Goal: Information Seeking & Learning: Learn about a topic

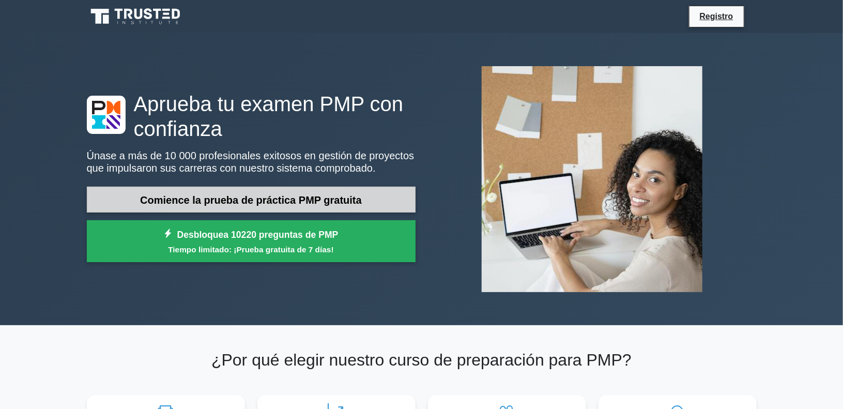
click at [304, 198] on font "Comience la prueba de práctica PMP gratuita" at bounding box center [251, 199] width 222 height 11
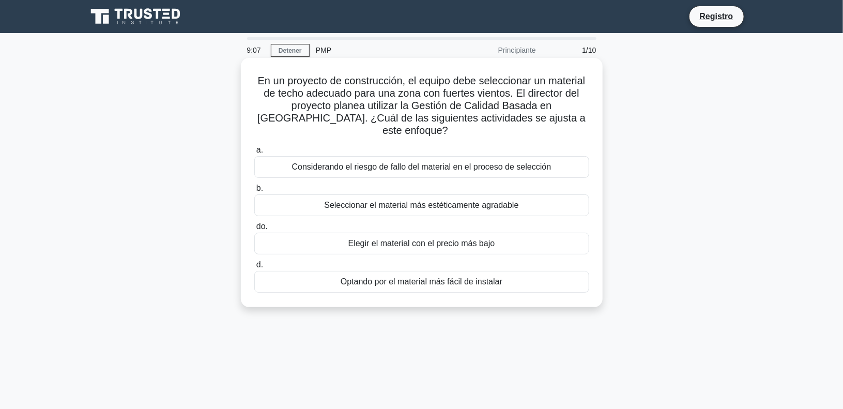
click at [423, 162] on font "Considerando el riesgo de fallo del material en el proceso de selección" at bounding box center [422, 166] width 260 height 9
click at [254, 152] on input "a. Considerando el riesgo de fallo del material en el proceso de selección" at bounding box center [254, 150] width 0 height 7
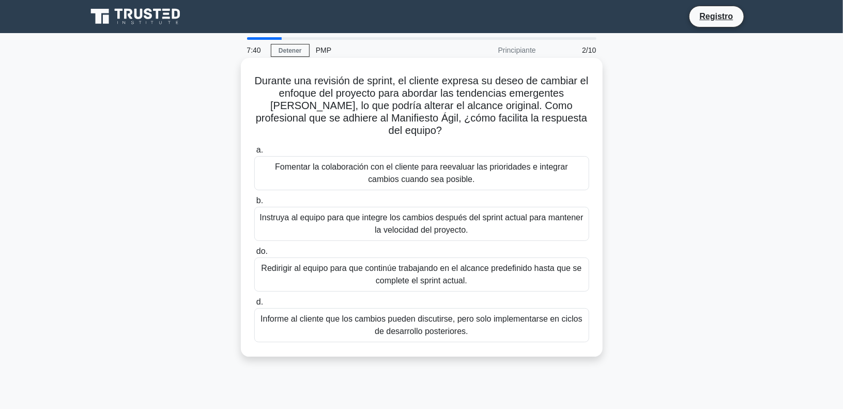
click at [465, 177] on font "Fomentar la colaboración con el cliente para reevaluar las prioridades e integr…" at bounding box center [422, 173] width 326 height 25
click at [254, 154] on input "a. Fomentar la colaboración con el cliente para reevaluar las prioridades e int…" at bounding box center [254, 150] width 0 height 7
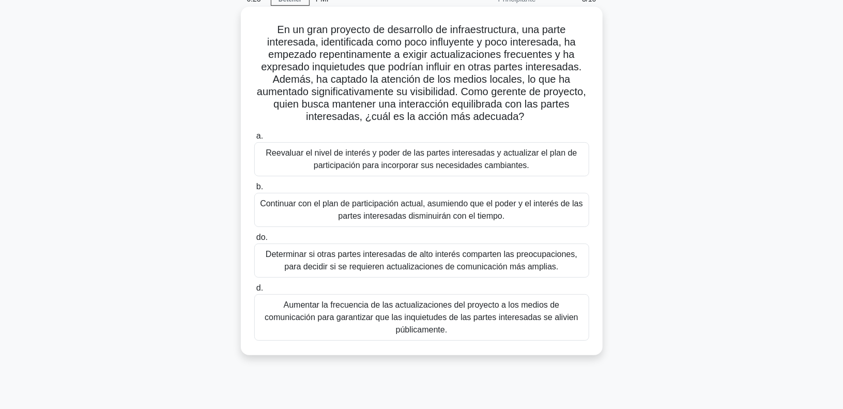
scroll to position [52, 0]
click at [354, 253] on font "Determinar si otras partes interesadas de alto interés comparten las preocupaci…" at bounding box center [422, 259] width 312 height 21
click at [254, 240] on input "do. Determinar si otras partes interesadas de alto interés comparten las preocu…" at bounding box center [254, 237] width 0 height 7
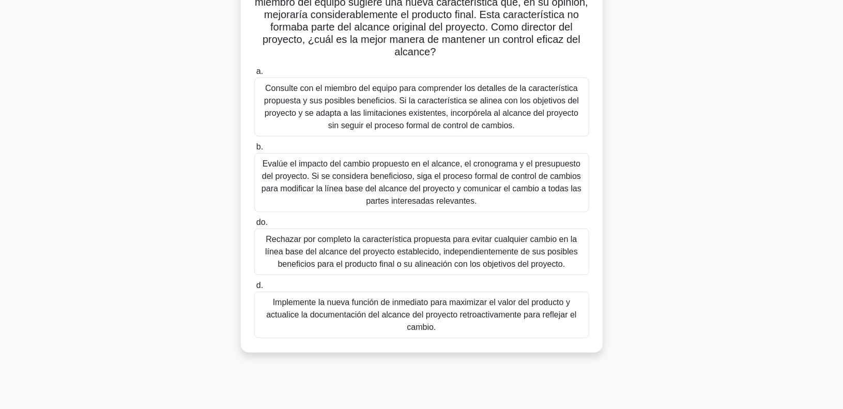
click at [441, 314] on font "Implemente la nueva función de inmediato para maximizar el valor del producto y…" at bounding box center [421, 315] width 310 height 34
click at [254, 289] on input "d. Implemente la nueva función de inmediato para maximizar el valor del product…" at bounding box center [254, 285] width 0 height 7
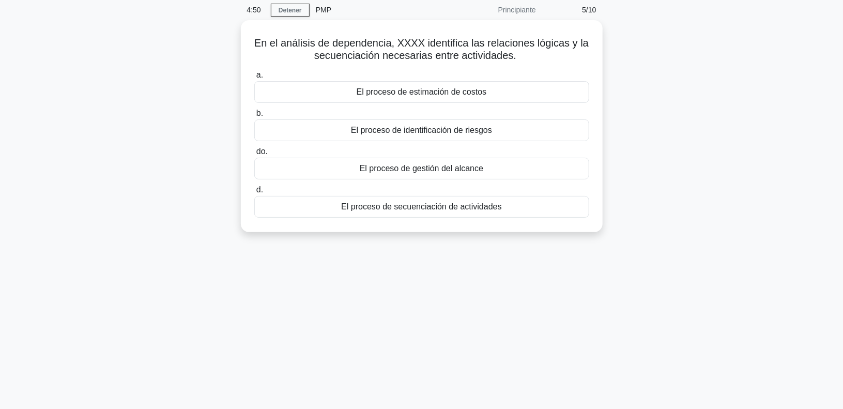
scroll to position [0, 0]
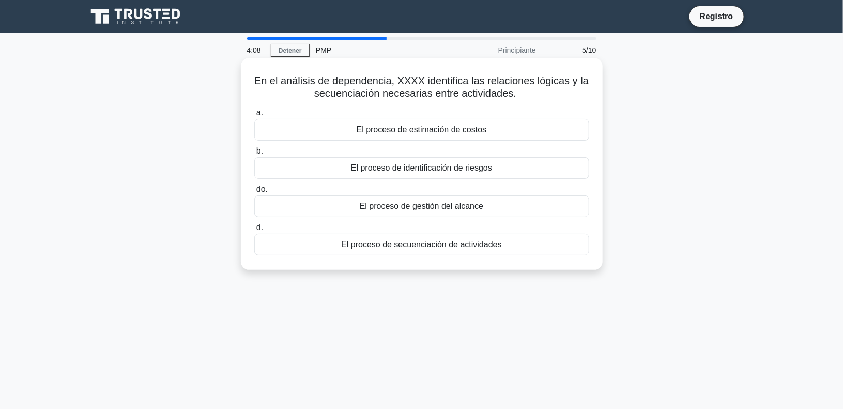
click at [440, 247] on font "El proceso de secuenciación de actividades" at bounding box center [421, 244] width 160 height 9
click at [254, 231] on input "d. El proceso de secuenciación de actividades" at bounding box center [254, 227] width 0 height 7
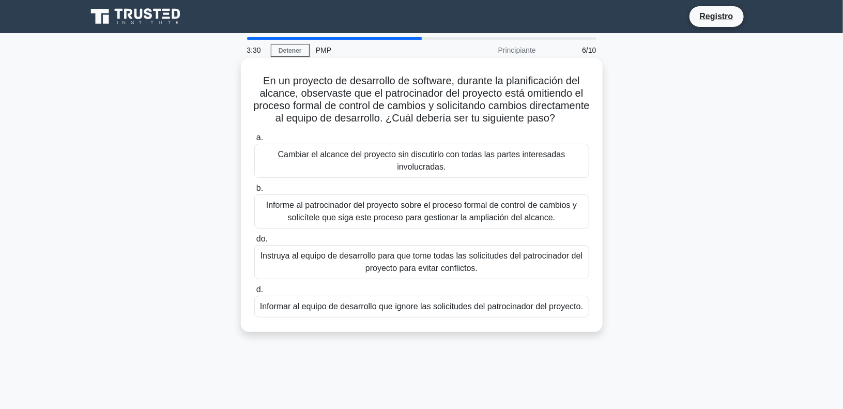
click at [351, 229] on div "Informe al patrocinador del proyecto sobre el proceso formal de control de camb…" at bounding box center [421, 211] width 335 height 34
click at [254, 192] on input "b. Informe al patrocinador del proyecto sobre el proceso formal de control de c…" at bounding box center [254, 188] width 0 height 7
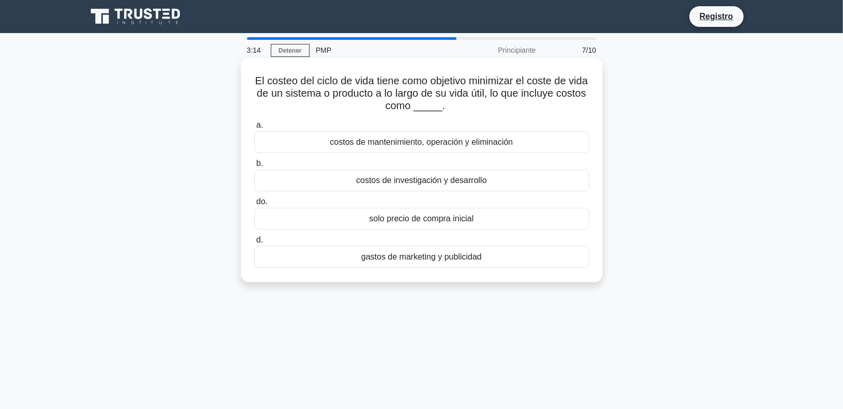
click at [460, 145] on font "costos de mantenimiento, operación y eliminación" at bounding box center [421, 142] width 183 height 9
click at [254, 129] on input "a. costos de mantenimiento, operación y eliminación" at bounding box center [254, 125] width 0 height 7
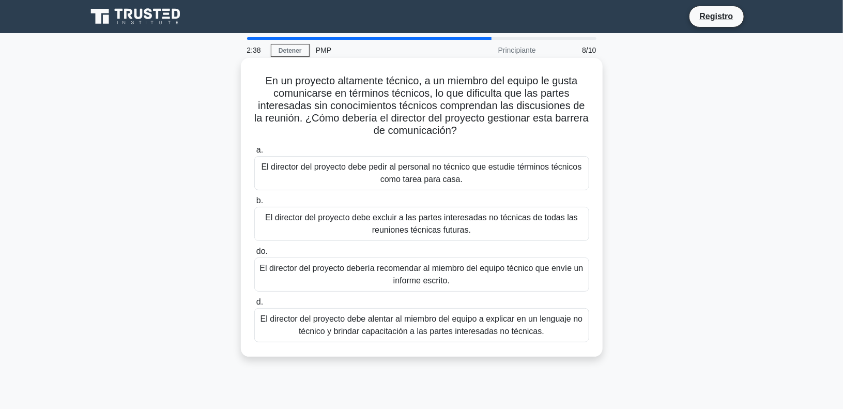
click at [437, 331] on font "El director del proyecto debe alentar al miembro del equipo a explicar en un le…" at bounding box center [422, 324] width 323 height 21
click at [254, 306] on input "d. El director del proyecto debe alentar al miembro del equipo a explicar en un…" at bounding box center [254, 302] width 0 height 7
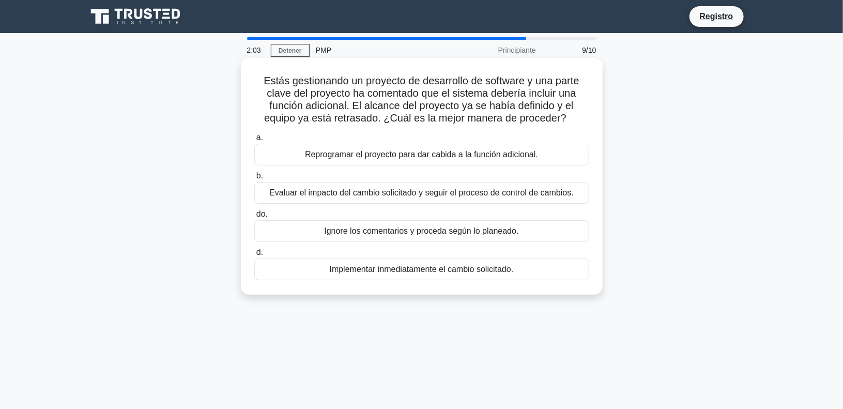
click at [545, 194] on font "Evaluar el impacto del cambio solicitado y seguir el proceso de control de camb…" at bounding box center [421, 192] width 305 height 9
click at [254, 179] on input "b. Evaluar el impacto del cambio solicitado y seguir el proceso de control de c…" at bounding box center [254, 176] width 0 height 7
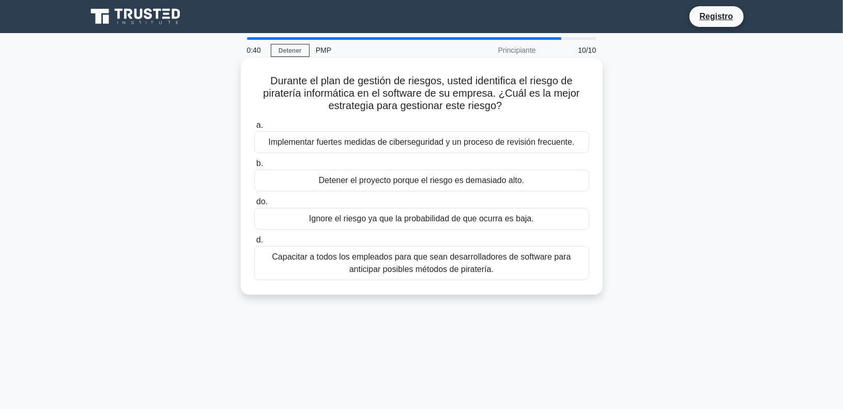
click at [493, 144] on font "Implementar fuertes medidas de ciberseguridad y un proceso de revisión frecuent…" at bounding box center [421, 142] width 306 height 9
click at [254, 129] on input "a. Implementar fuertes medidas de ciberseguridad y un proceso de revisión frecu…" at bounding box center [254, 125] width 0 height 7
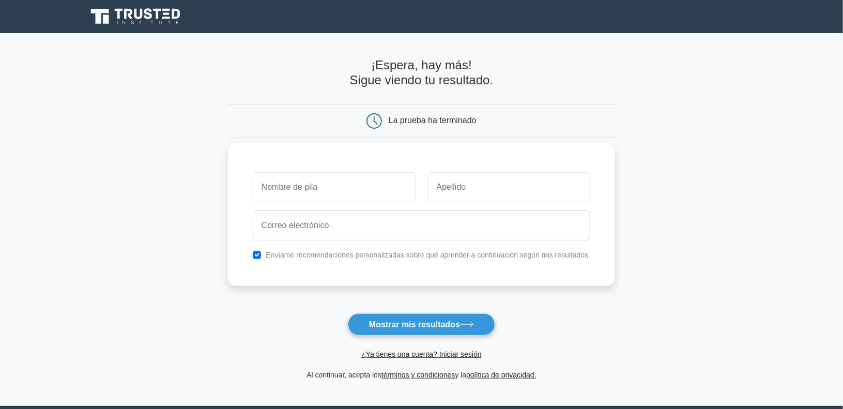
type input "g"
type input "[PERSON_NAME]"
click at [479, 192] on input "text" at bounding box center [509, 187] width 163 height 30
type input "[PERSON_NAME]"
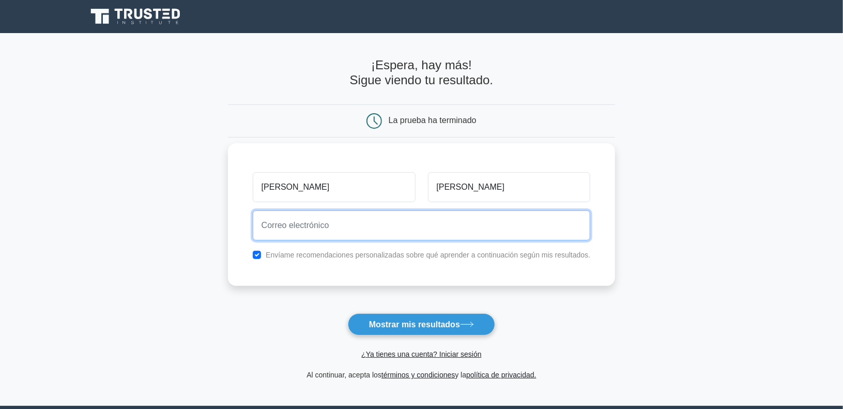
click at [465, 226] on input "email" at bounding box center [422, 225] width 338 height 30
type input "[EMAIL_ADDRESS][DOMAIN_NAME]"
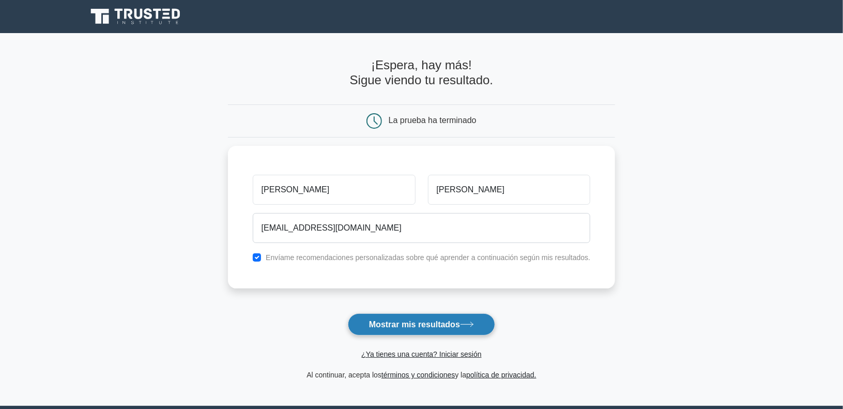
click at [451, 325] on font "Mostrar mis resultados" at bounding box center [414, 324] width 91 height 9
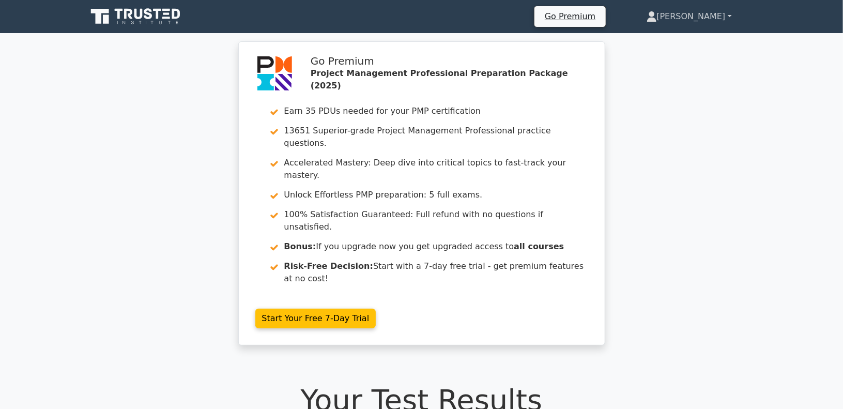
click at [731, 16] on link "Gilmar" at bounding box center [689, 16] width 135 height 21
click at [678, 149] on div "Go Premium Project Management Professional Preparation Package (2025) Earn 35 P…" at bounding box center [421, 199] width 843 height 316
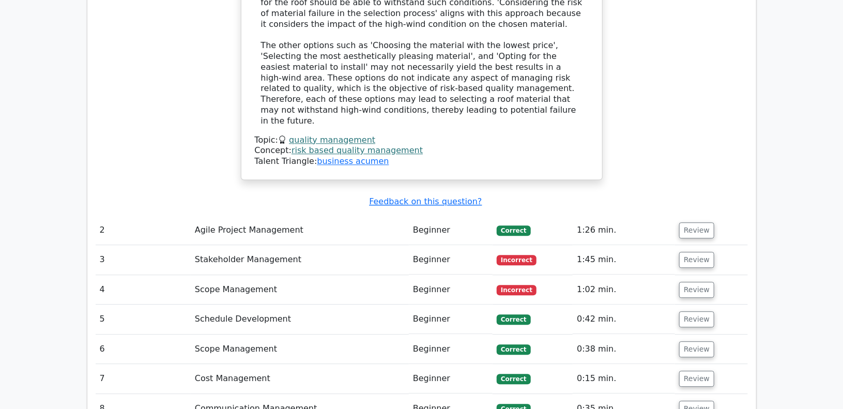
scroll to position [1241, 0]
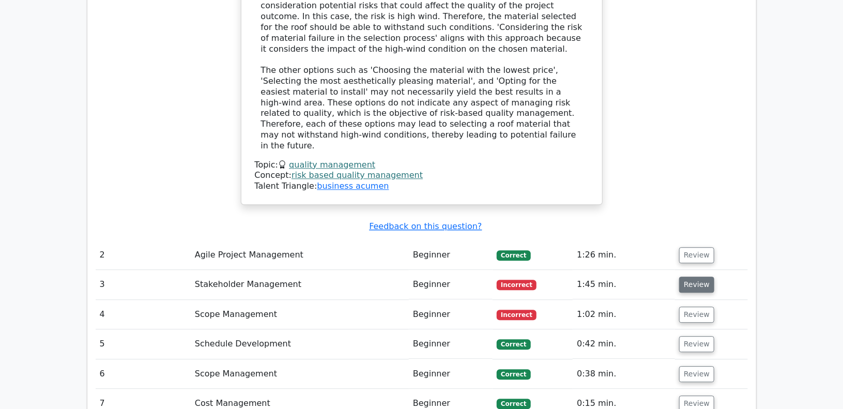
click at [690, 277] on button "Review" at bounding box center [697, 285] width 35 height 16
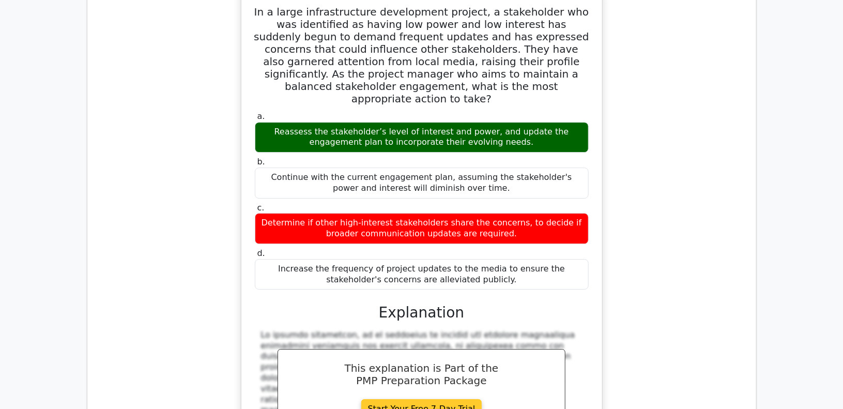
scroll to position [1551, 0]
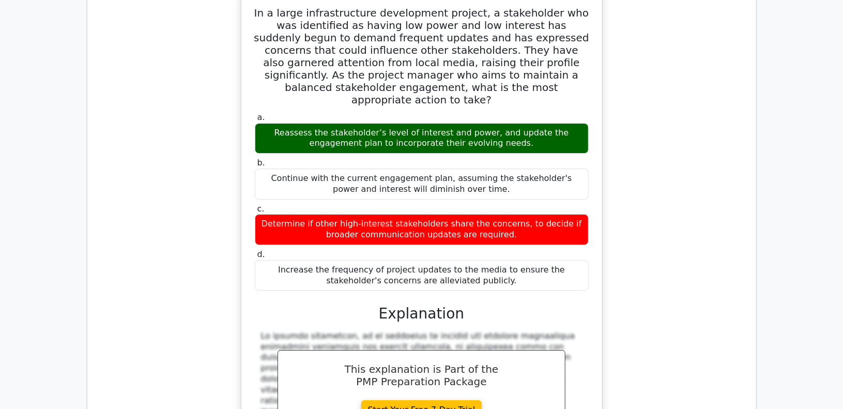
click at [608, 212] on div "In a large infrastructure development project, a stakeholder who was identified…" at bounding box center [422, 274] width 653 height 569
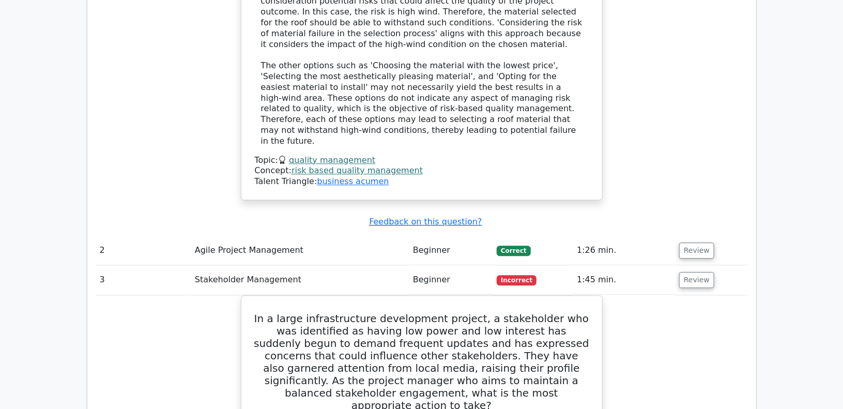
scroll to position [1241, 0]
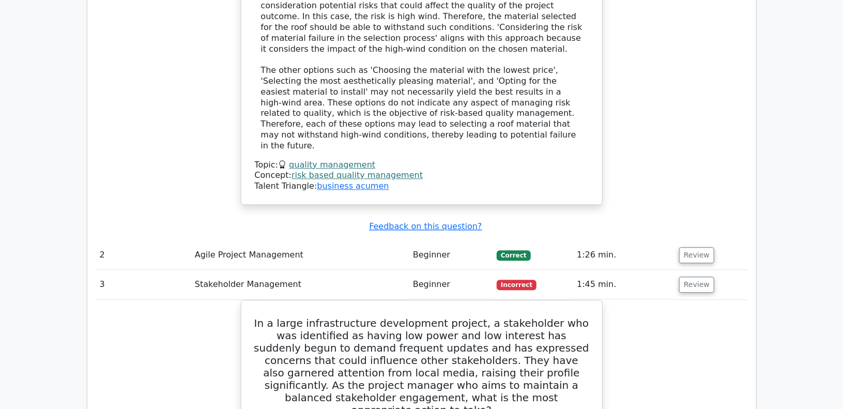
click at [108, 270] on td "3" at bounding box center [143, 284] width 95 height 29
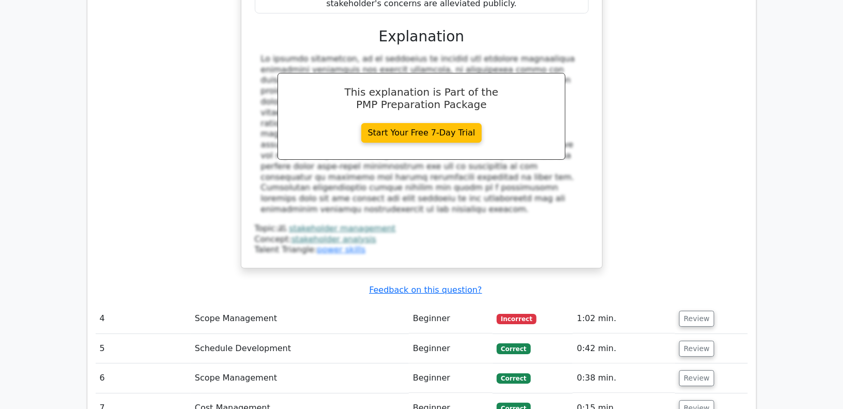
scroll to position [1862, 0]
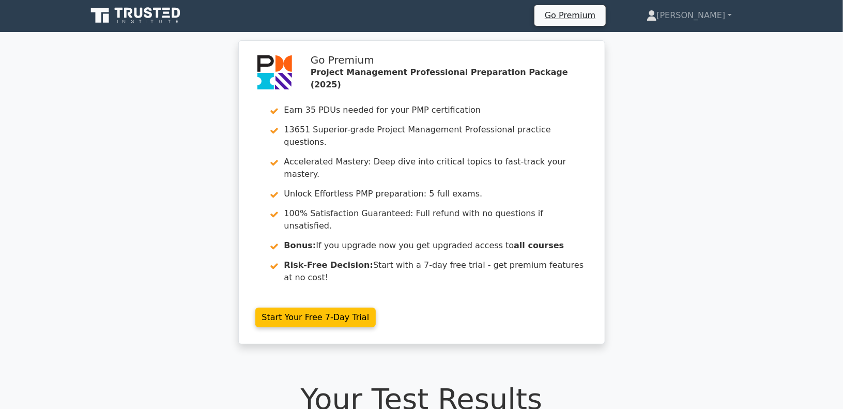
scroll to position [0, 0]
